Goal: Transaction & Acquisition: Purchase product/service

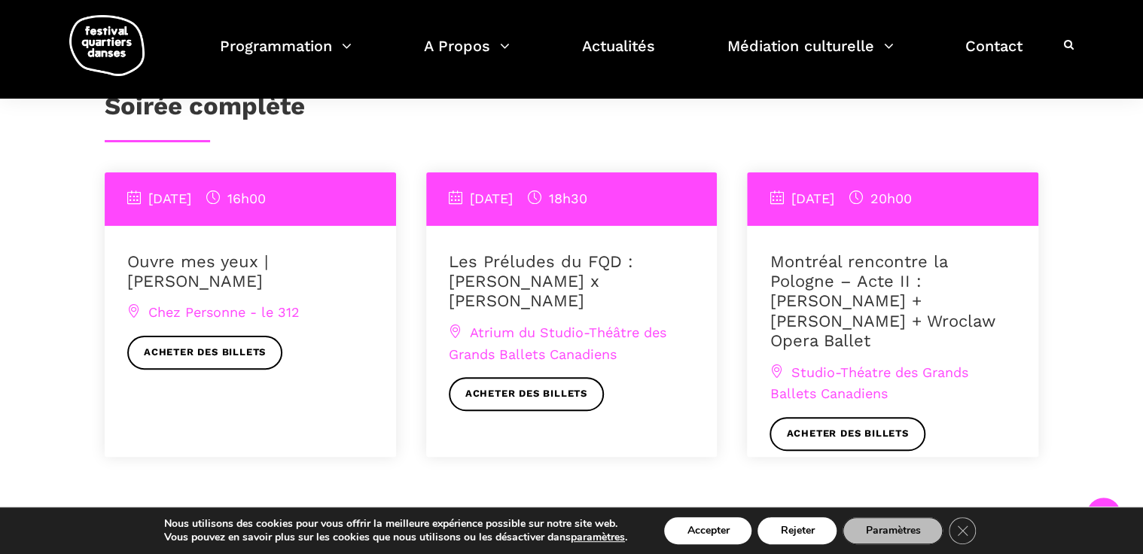
scroll to position [1205, 0]
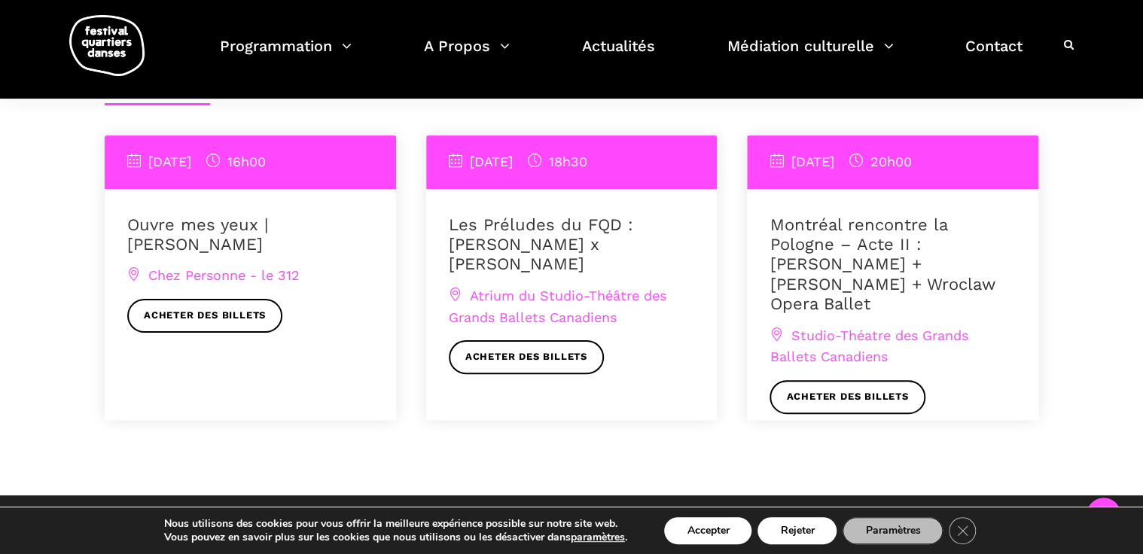
click at [834, 160] on span "[DATE]" at bounding box center [802, 162] width 64 height 16
click at [871, 136] on div "[DATE] 20h00" at bounding box center [893, 162] width 292 height 53
drag, startPoint x: 871, startPoint y: 133, endPoint x: 862, endPoint y: 172, distance: 40.4
click at [862, 172] on div "[DATE] 20h00" at bounding box center [893, 162] width 292 height 53
click at [834, 154] on span "[DATE]" at bounding box center [802, 162] width 64 height 16
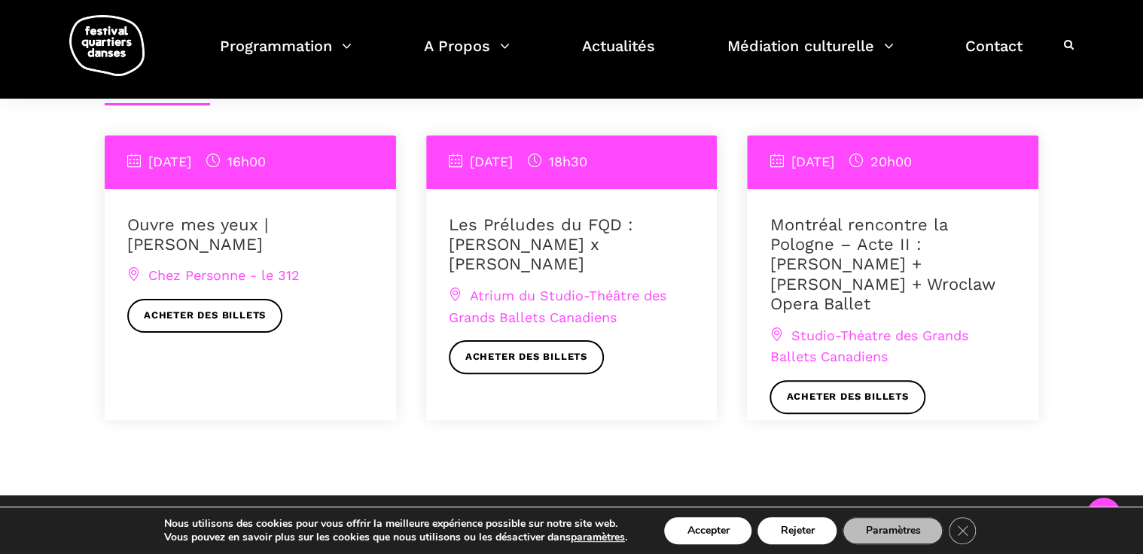
click at [834, 157] on span "[DATE]" at bounding box center [802, 162] width 64 height 16
click at [835, 380] on link "Acheter des billets" at bounding box center [847, 397] width 155 height 34
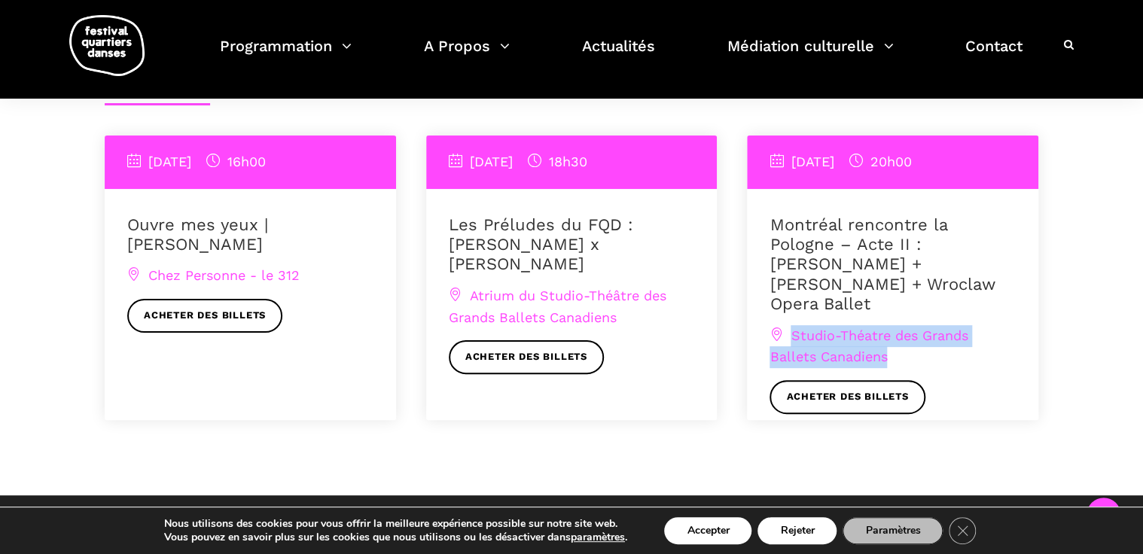
drag, startPoint x: 925, startPoint y: 335, endPoint x: 789, endPoint y: 310, distance: 137.8
click at [789, 325] on div "Studio-Théatre des Grands Ballets Canadiens Acheter des billets" at bounding box center [893, 369] width 246 height 89
copy span "Studio-Théatre des Grands Ballets Canadiens"
